Goal: Information Seeking & Learning: Learn about a topic

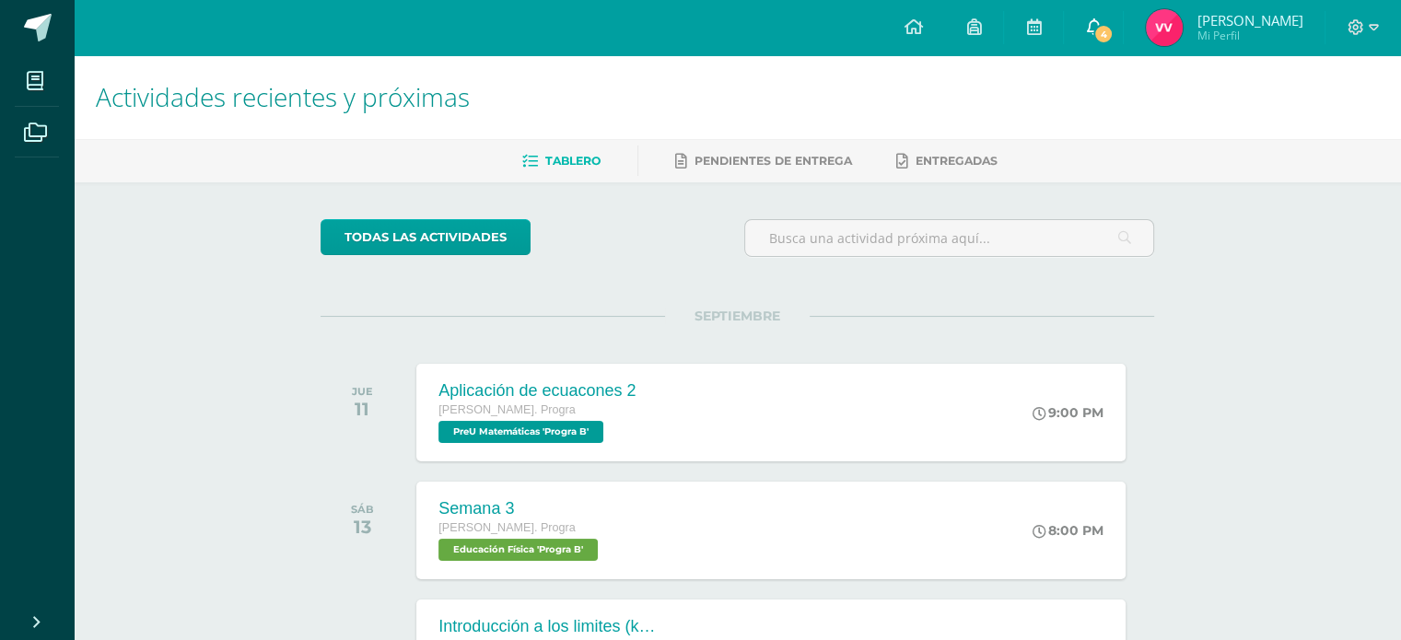
click at [1112, 16] on link "4" at bounding box center [1093, 27] width 59 height 55
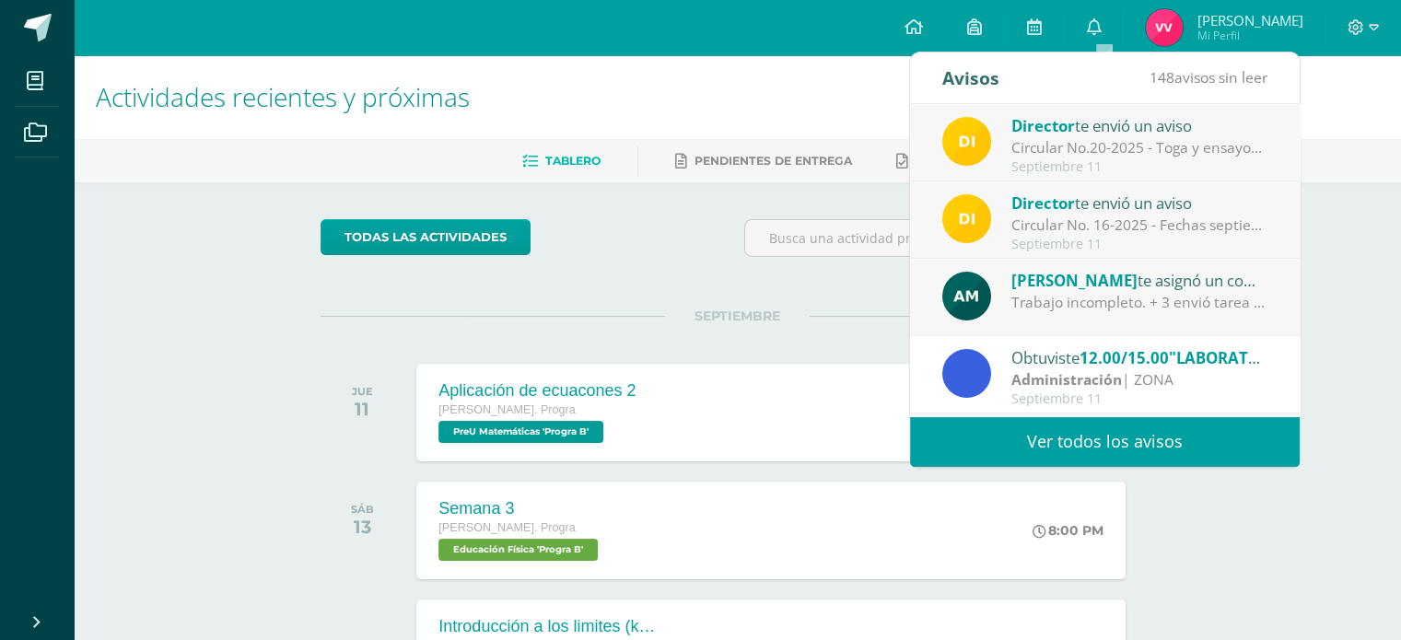
click at [1195, 299] on div "Trabajo incompleto. + 3 envió tarea por correo después de la fecha asignada." at bounding box center [1139, 302] width 256 height 21
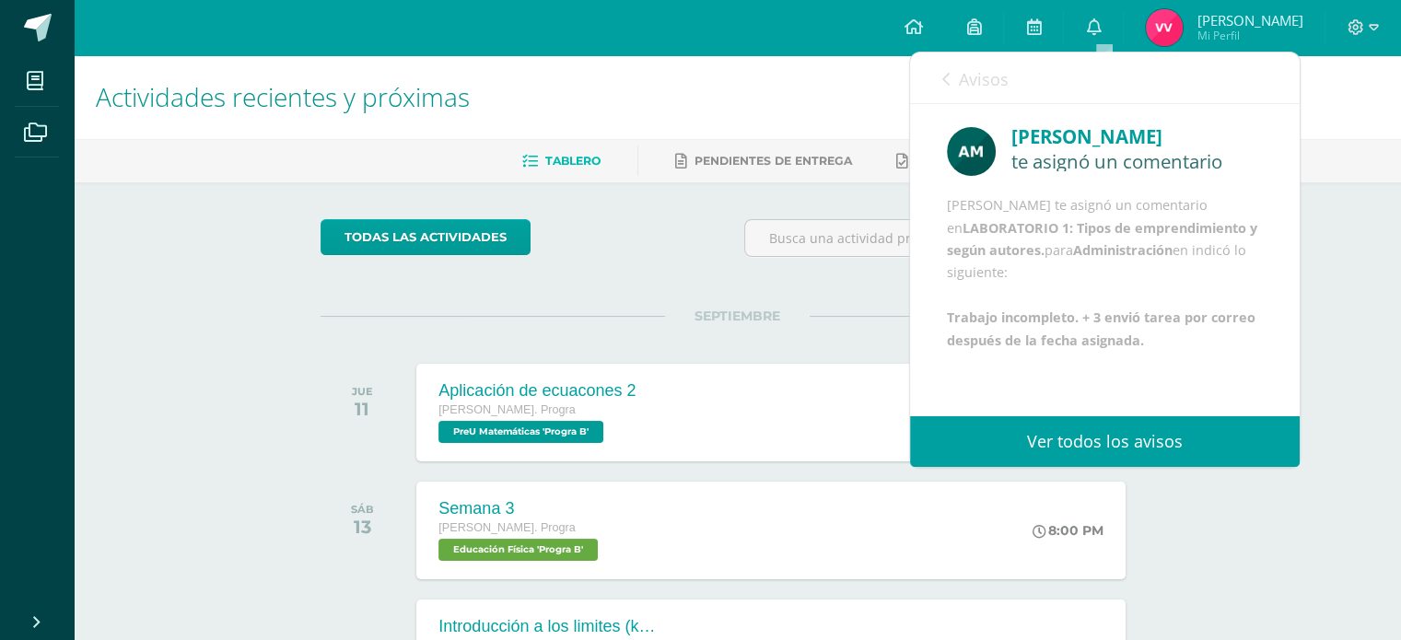
scroll to position [44, 0]
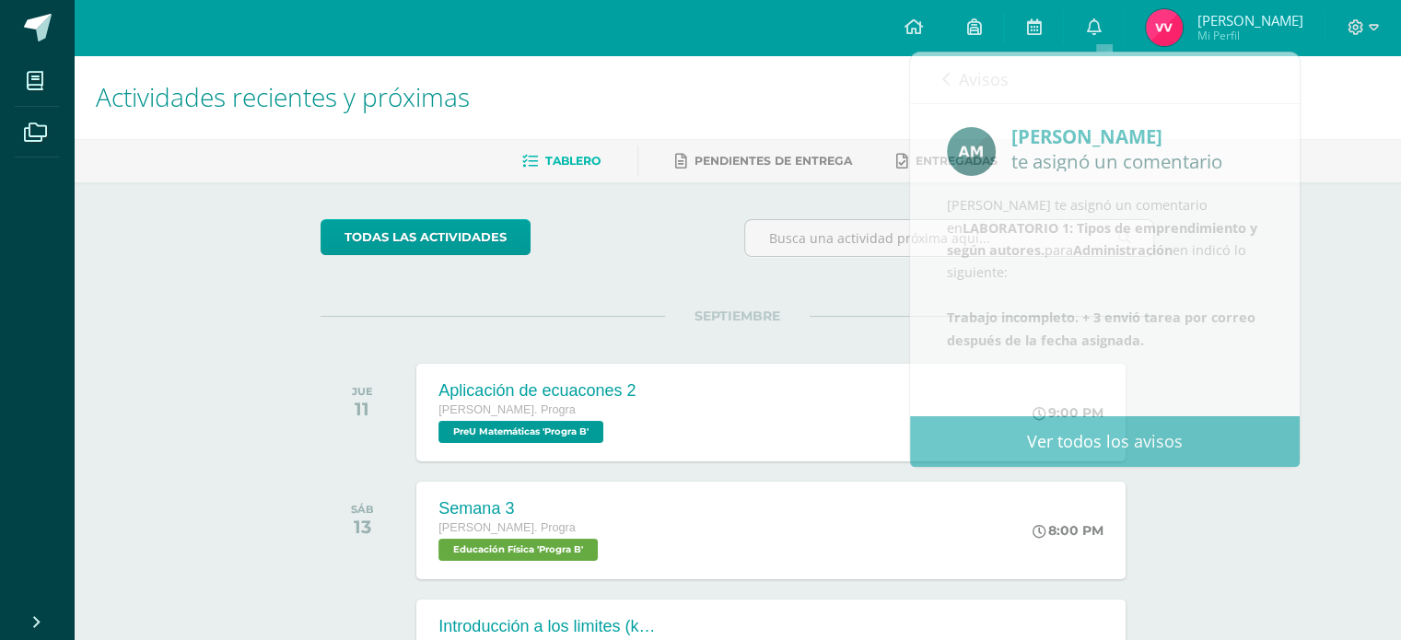
click at [1354, 386] on div "Actividades recientes y próximas Tablero Pendientes de entrega Entregadas todas…" at bounding box center [737, 610] width 1327 height 1111
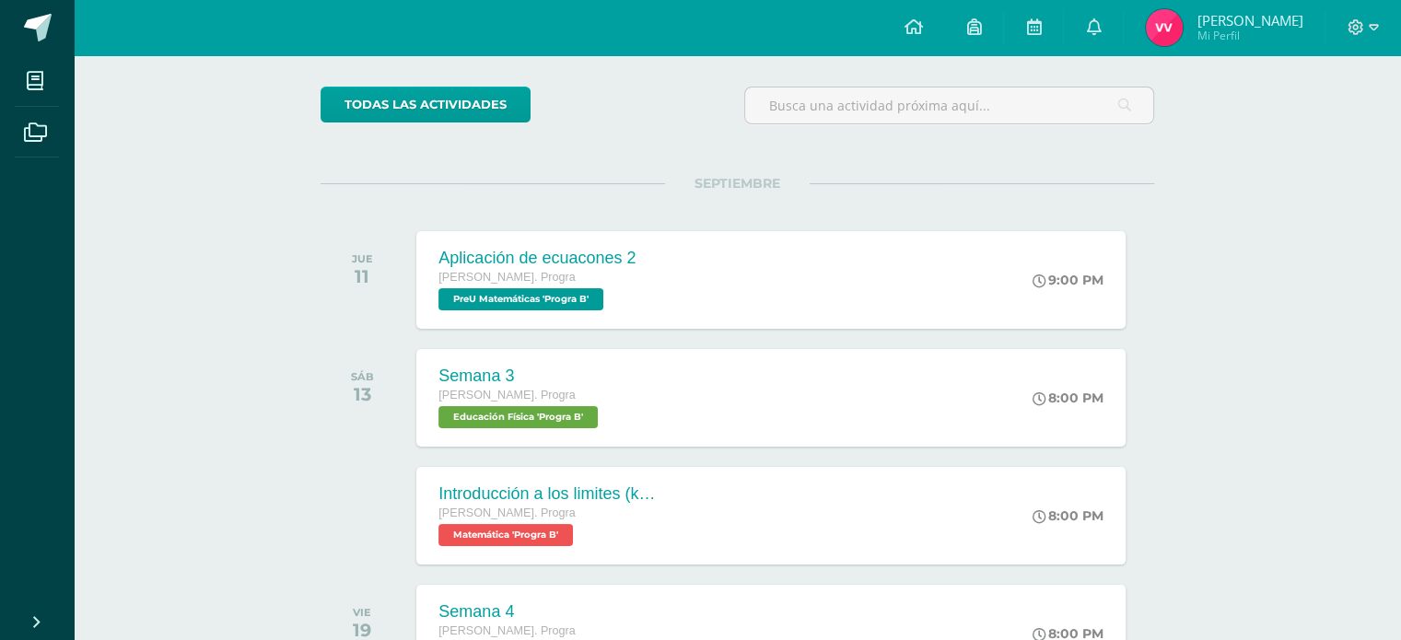
scroll to position [34, 0]
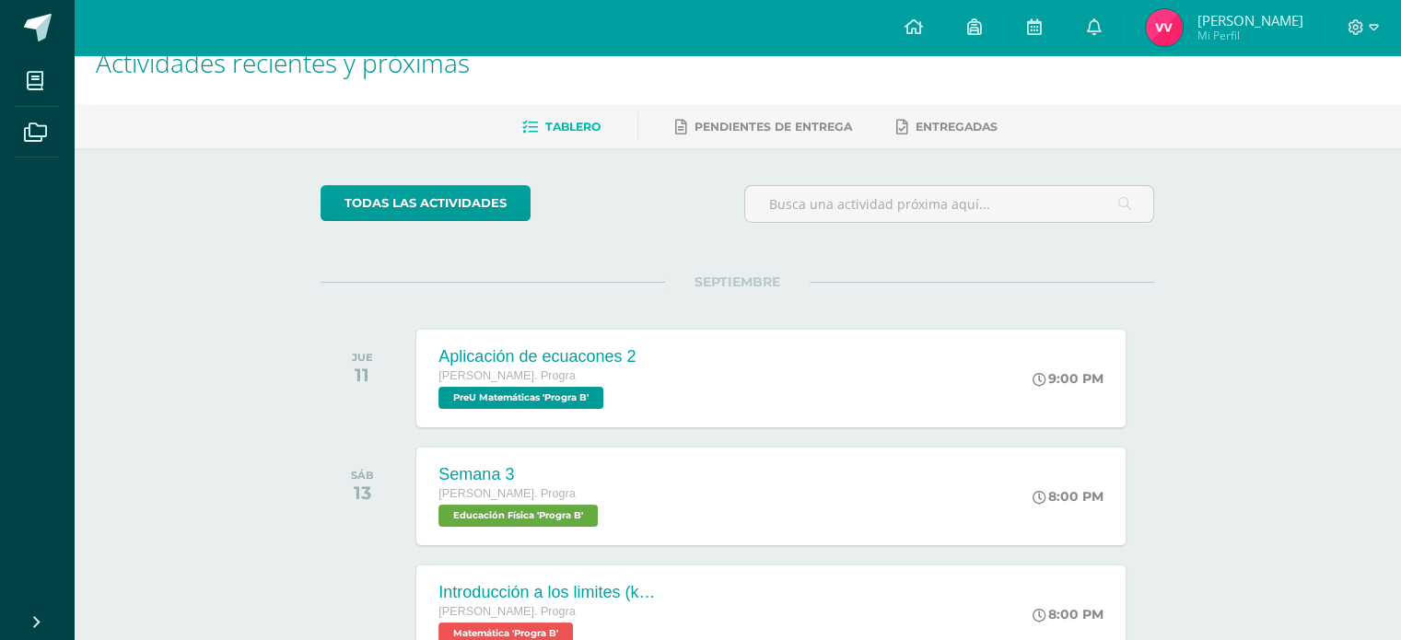
drag, startPoint x: 1413, startPoint y: 71, endPoint x: 398, endPoint y: 131, distance: 1017.4
click at [398, 131] on ul "Tablero Pendientes de entrega Entregadas" at bounding box center [759, 126] width 1327 height 30
click at [611, 363] on div "Aplicación de ecuacones 2" at bounding box center [535, 356] width 199 height 19
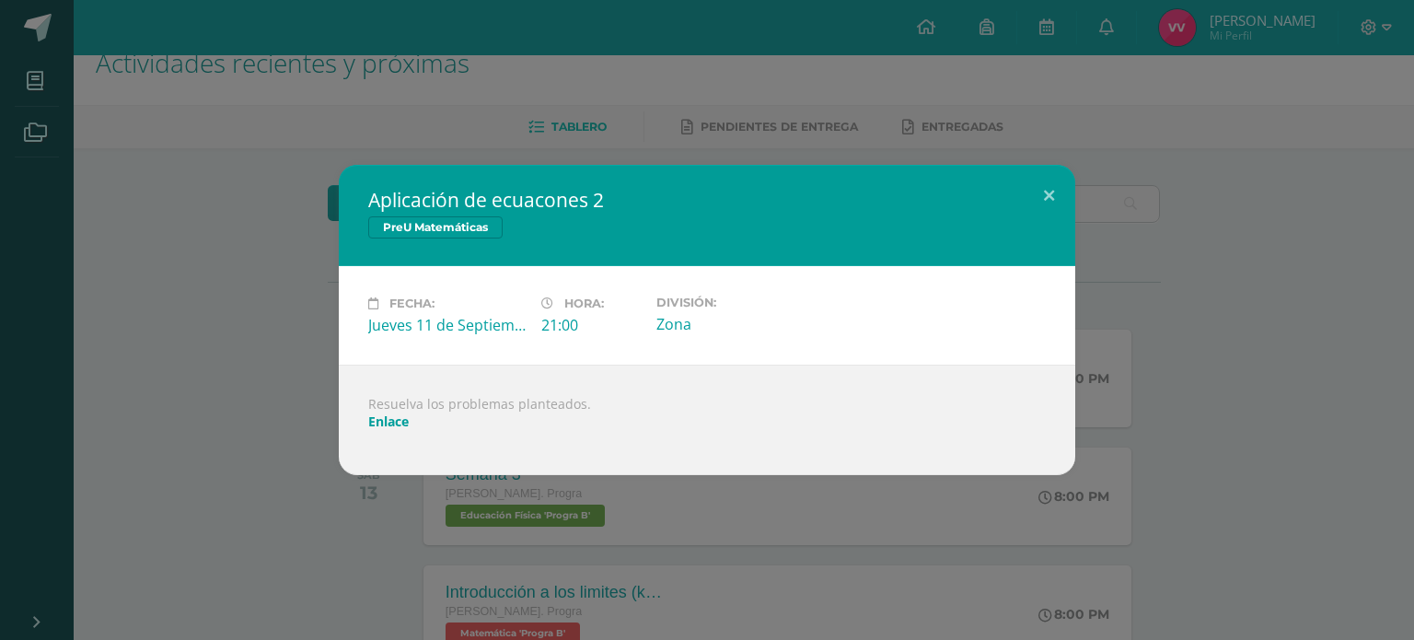
click at [328, 237] on div "Aplicación de ecuacones 2 PreU Matemáticas Fecha: Jueves 11 de Septiembre Hora:…" at bounding box center [707, 320] width 1400 height 310
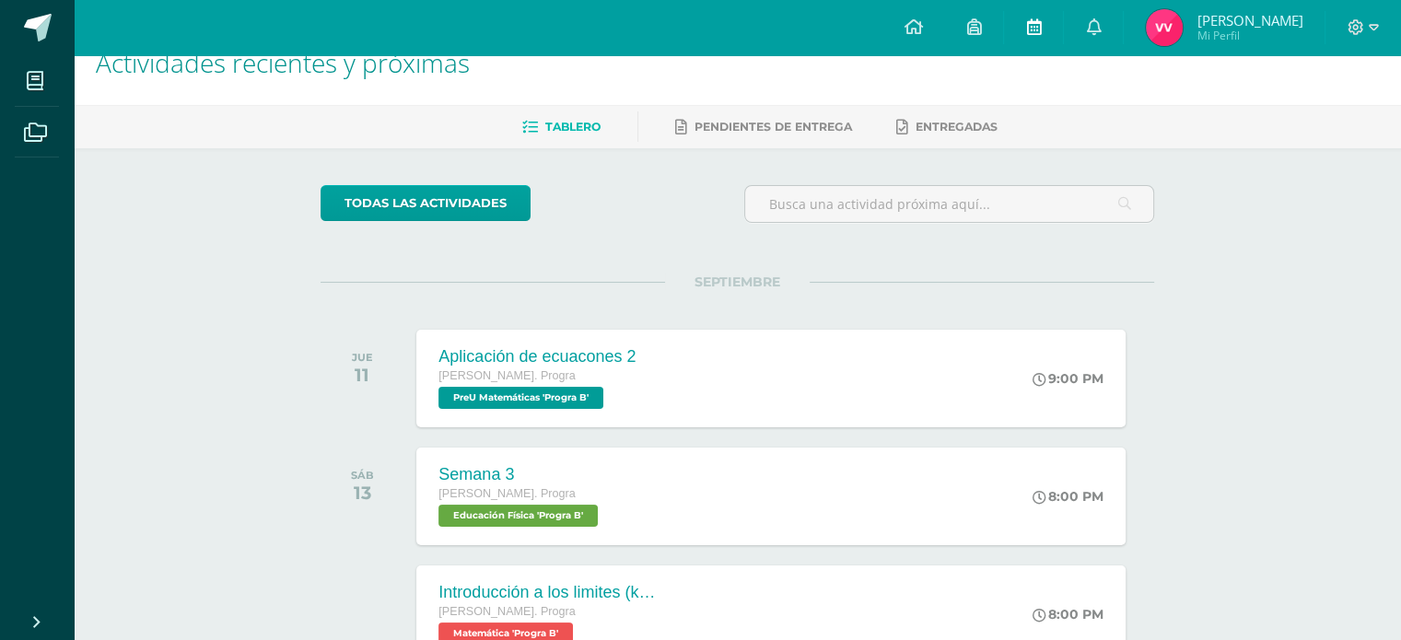
click at [1031, 28] on link at bounding box center [1033, 27] width 59 height 55
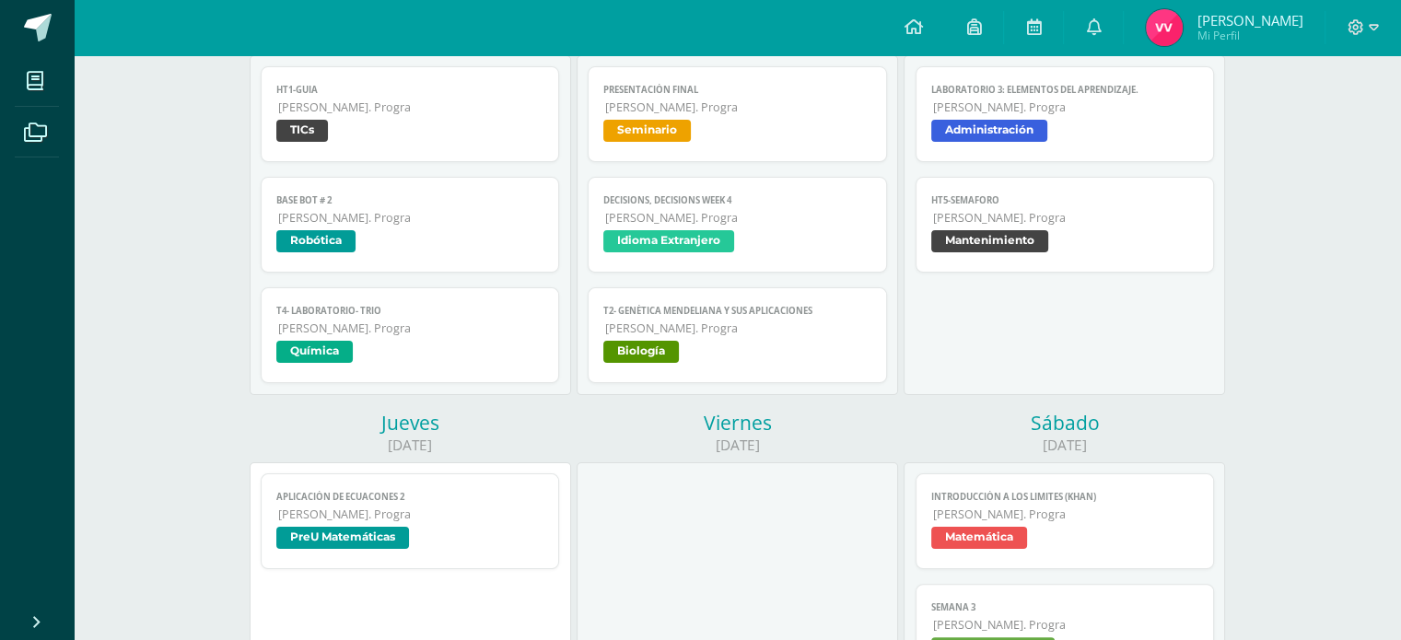
scroll to position [298, 0]
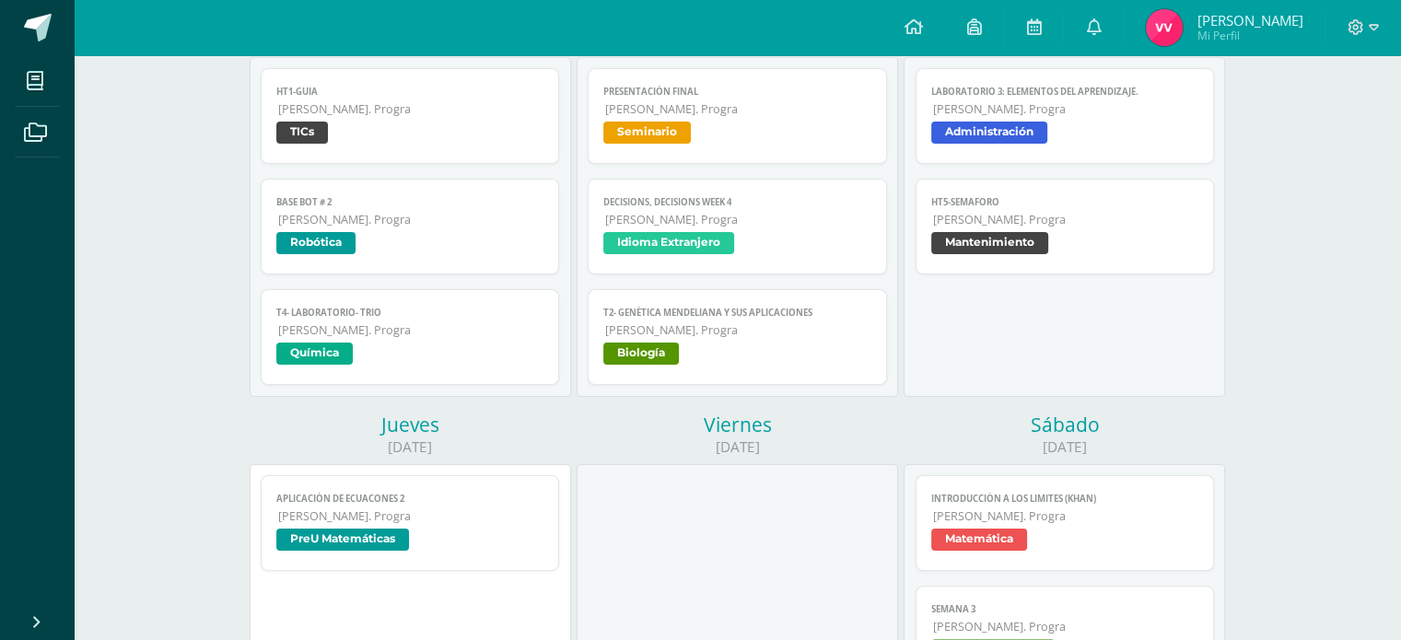
click at [1142, 240] on span "Mantenimiento" at bounding box center [1065, 245] width 268 height 27
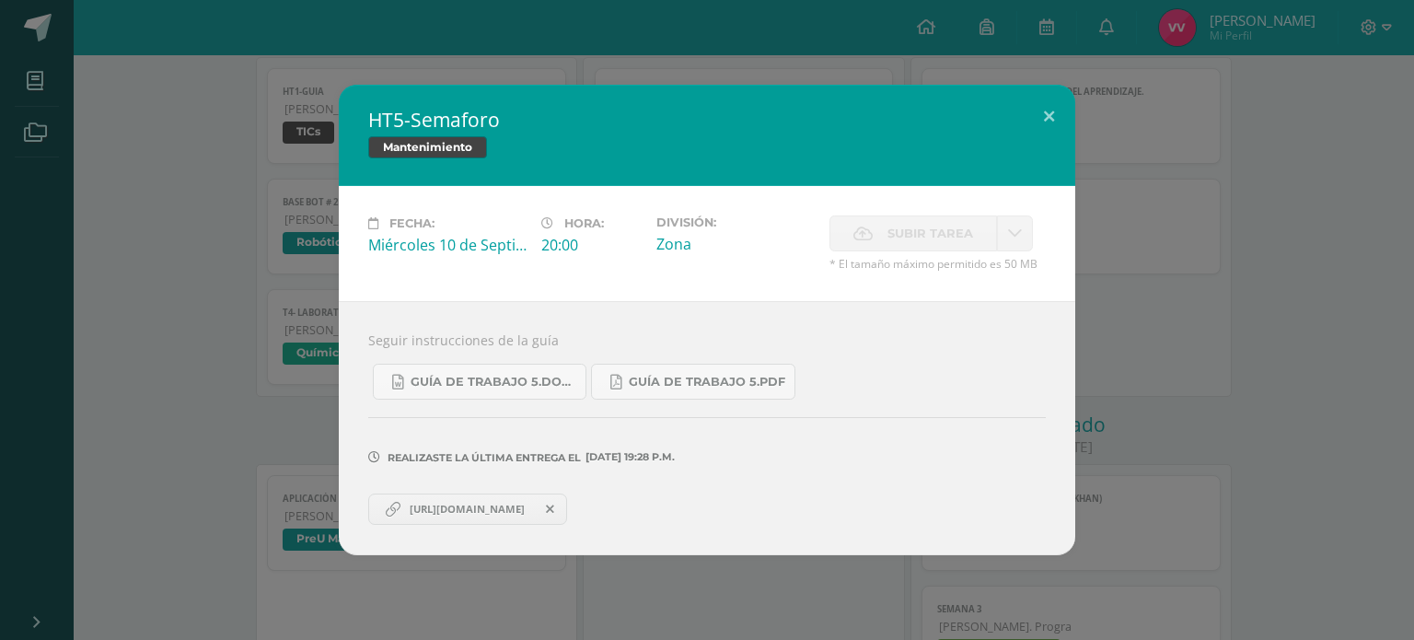
click at [432, 500] on link "[URL][DOMAIN_NAME]" at bounding box center [467, 509] width 199 height 31
click at [240, 120] on div "HT5-Semaforo Mantenimiento Fecha: [DATE] Hora: 20:00 División: Zona Subir tarea" at bounding box center [707, 320] width 1400 height 470
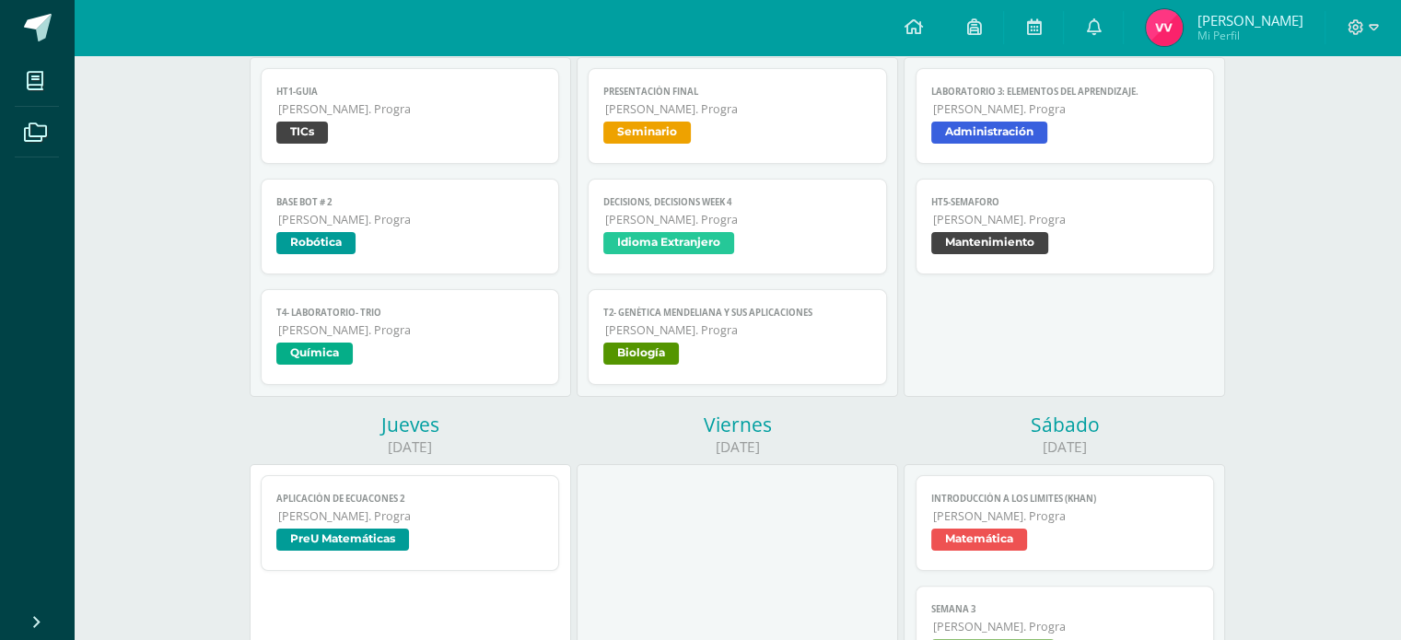
click at [351, 110] on span "[PERSON_NAME]. Progra" at bounding box center [411, 109] width 266 height 16
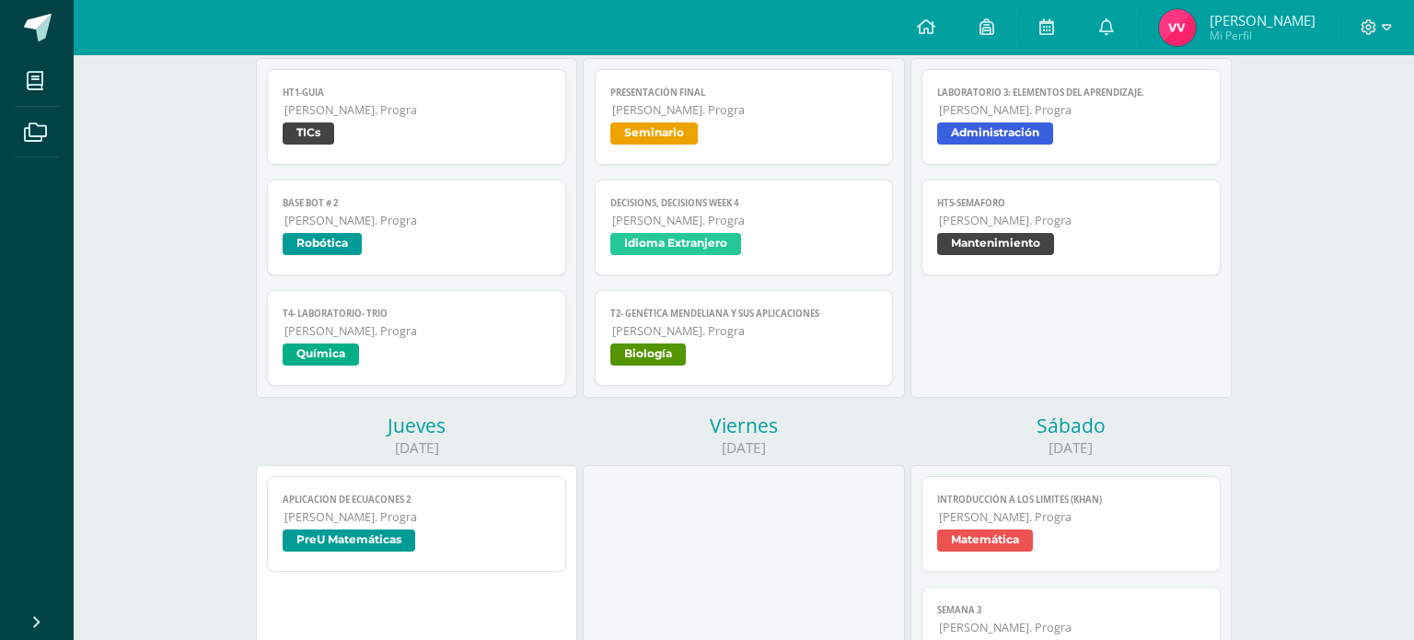
click at [1400, 201] on div "HT1-Guia TICs Cargando contenido Loading..." at bounding box center [707, 320] width 1414 height 640
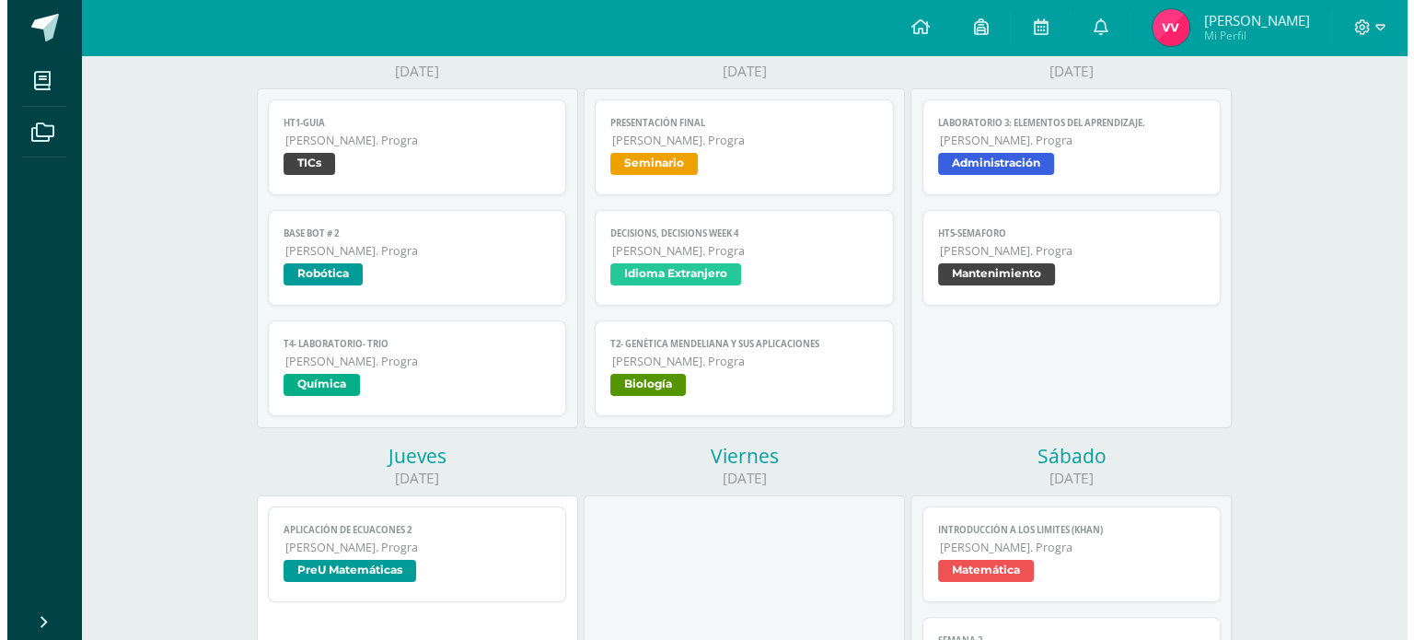
scroll to position [265, 0]
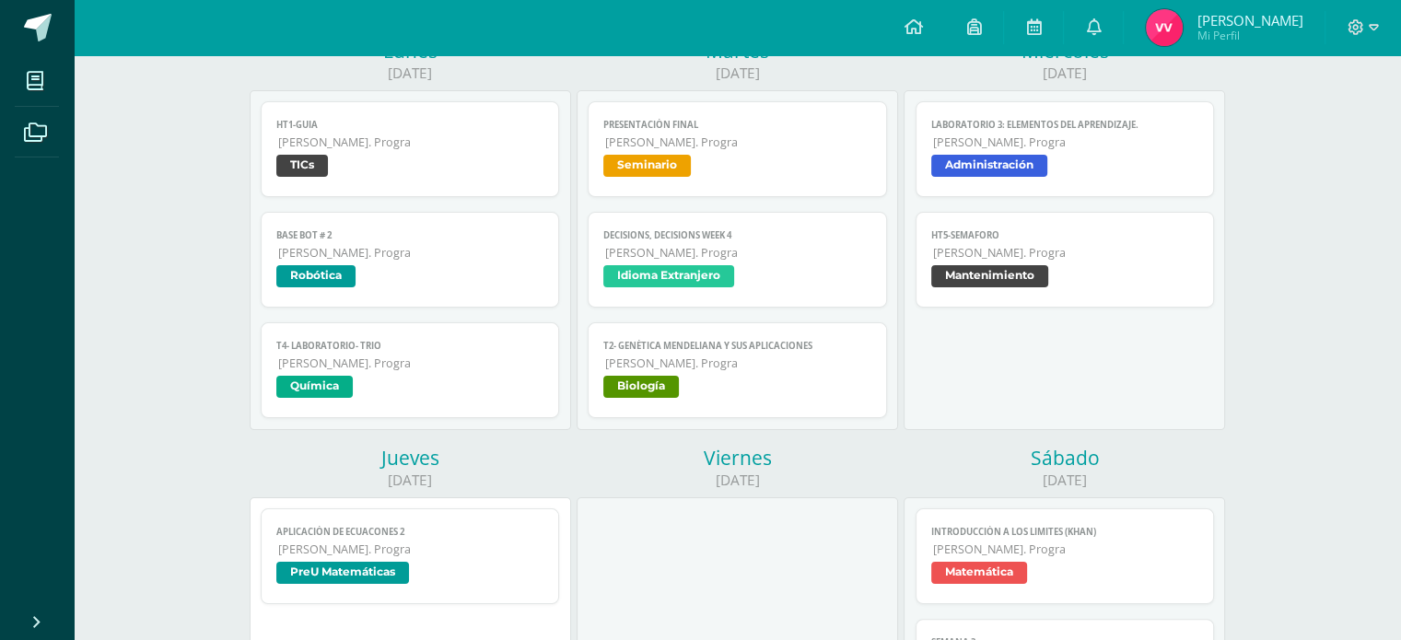
click at [428, 176] on span "TICs" at bounding box center [410, 168] width 268 height 27
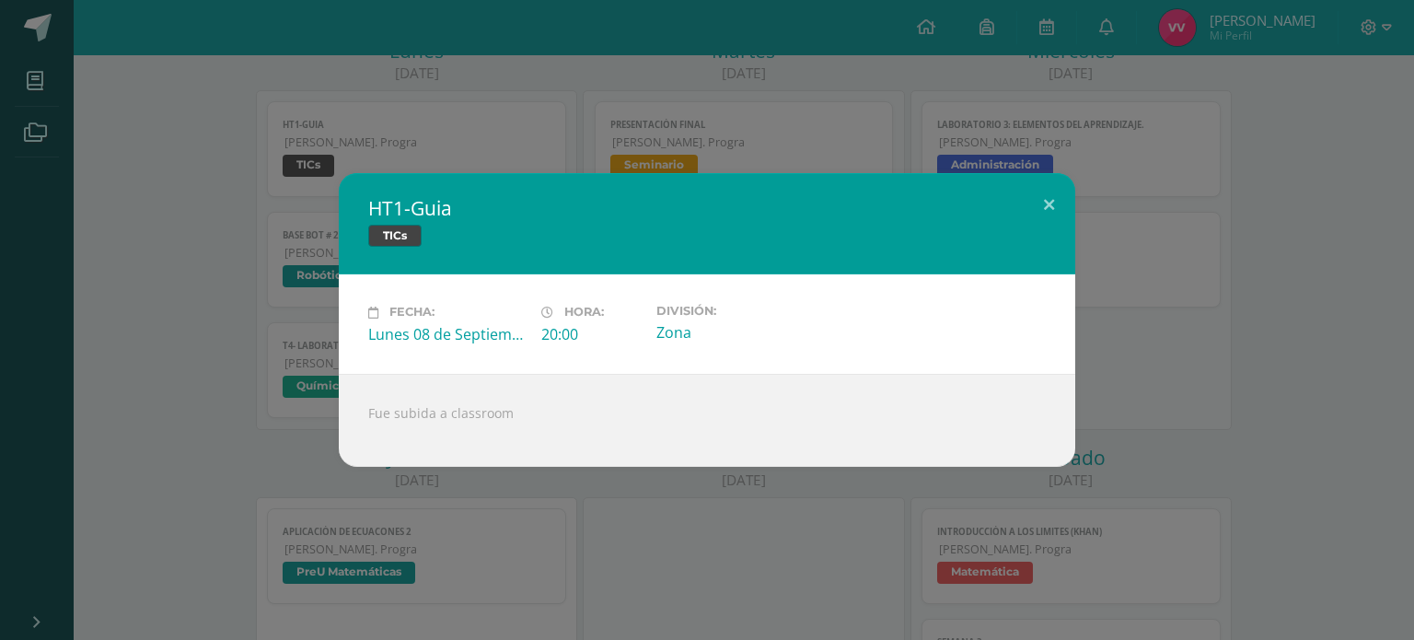
click at [412, 401] on div "Fue subida a classroom" at bounding box center [707, 420] width 737 height 93
click at [303, 434] on div "HT1-Guia TICs Fecha: [DATE] Hora: 20:00 División: Zona Fue subida a classroom" at bounding box center [707, 319] width 1400 height 293
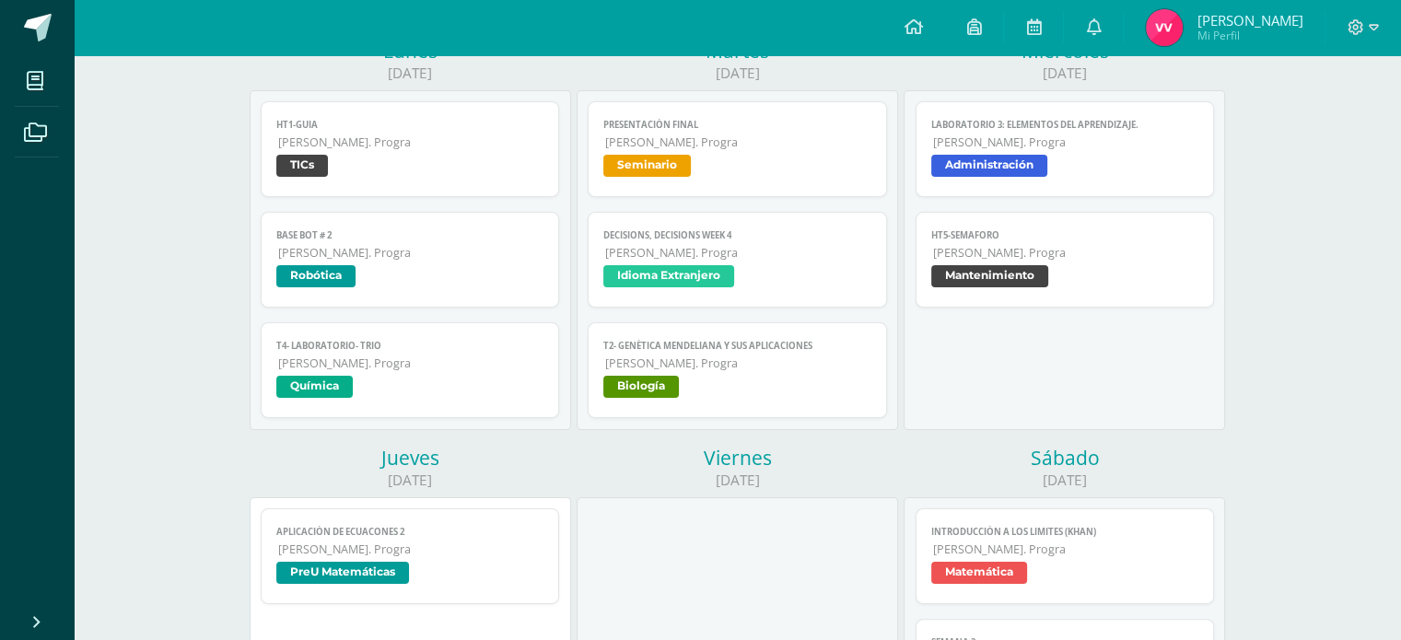
click at [1051, 259] on span "[PERSON_NAME]. Progra" at bounding box center [1066, 253] width 266 height 16
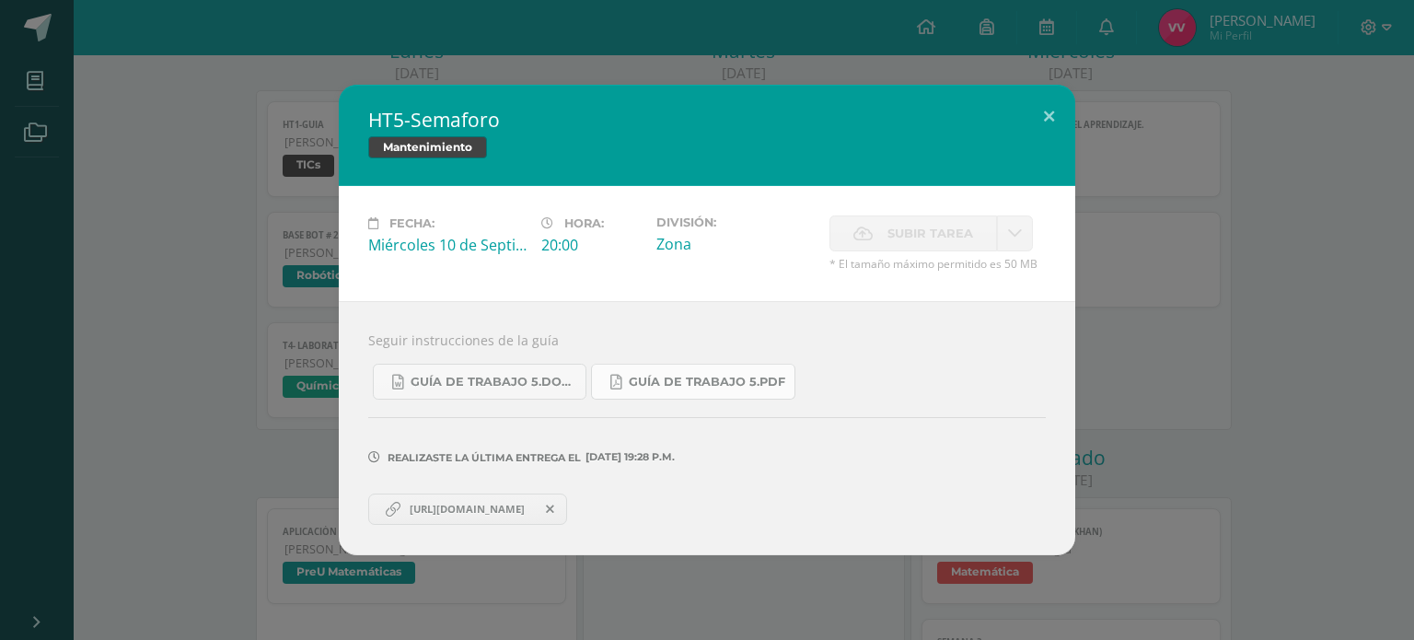
click at [631, 382] on span "Guía de trabajo 5.pdf" at bounding box center [707, 382] width 157 height 15
click at [424, 521] on link "[URL][DOMAIN_NAME]" at bounding box center [467, 509] width 199 height 31
